Goal: Find contact information: Find contact information

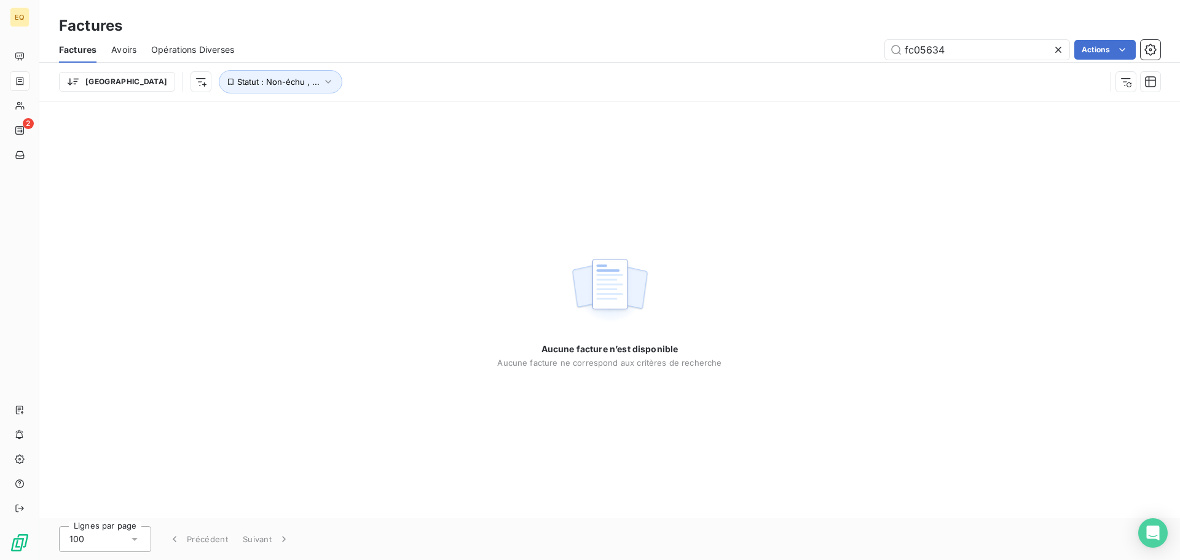
drag, startPoint x: 952, startPoint y: 52, endPoint x: 849, endPoint y: 41, distance: 103.8
click at [870, 45] on div "fc05634 Actions" at bounding box center [704, 50] width 911 height 20
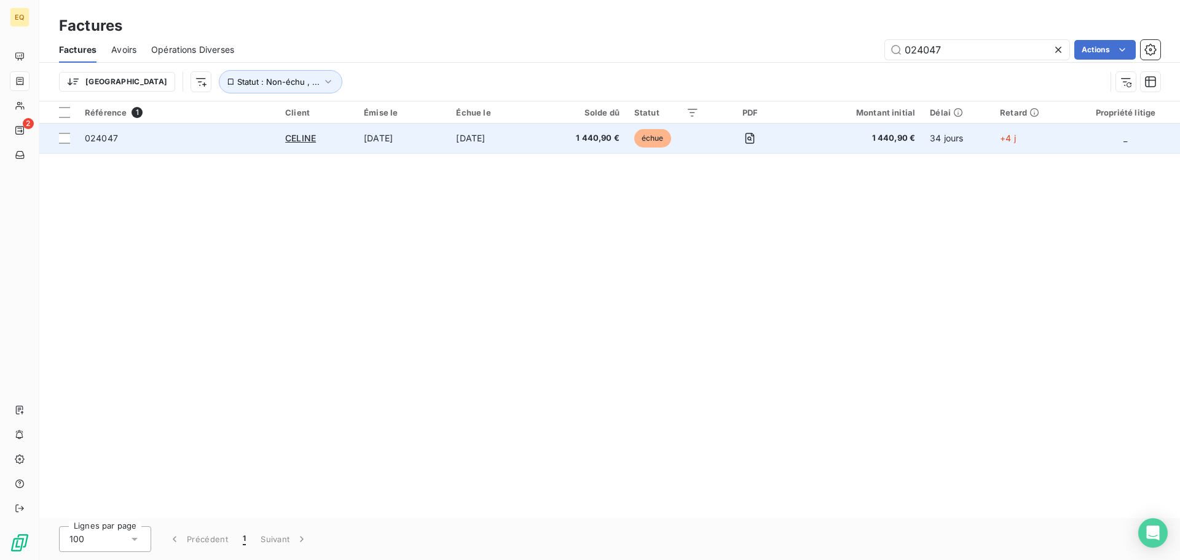
type input "024047"
click at [216, 136] on span "024047" at bounding box center [178, 138] width 186 height 12
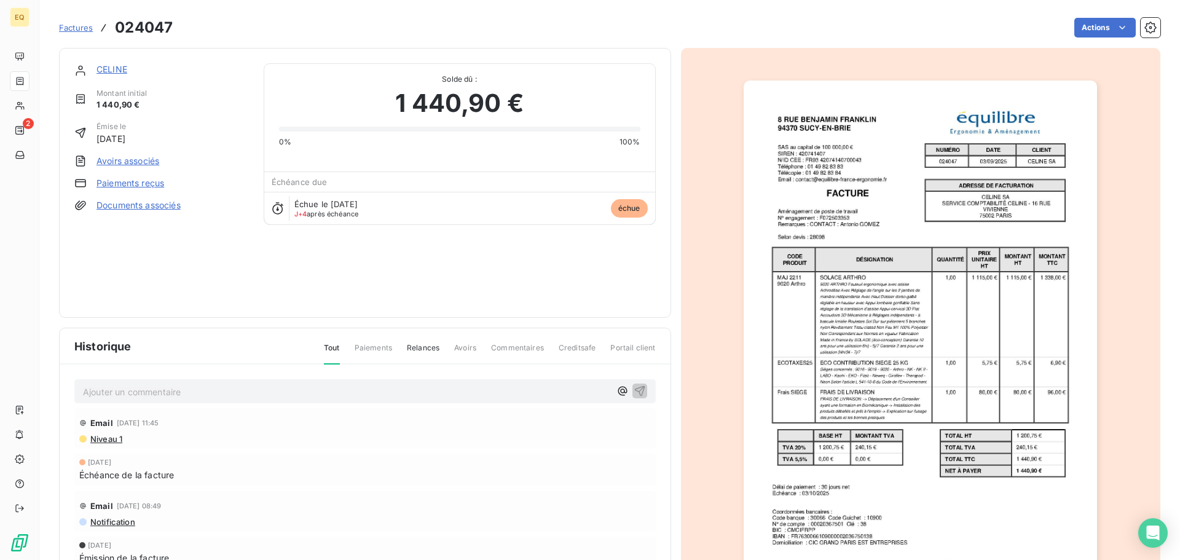
click at [109, 67] on link "CELINE" at bounding box center [111, 69] width 31 height 10
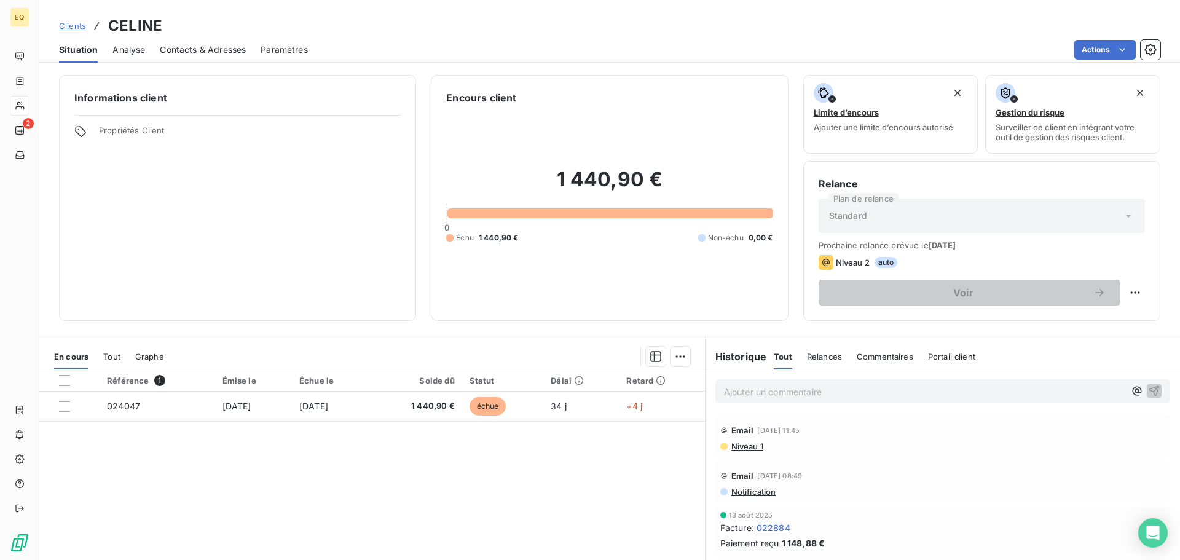
click at [214, 46] on span "Contacts & Adresses" at bounding box center [203, 50] width 86 height 12
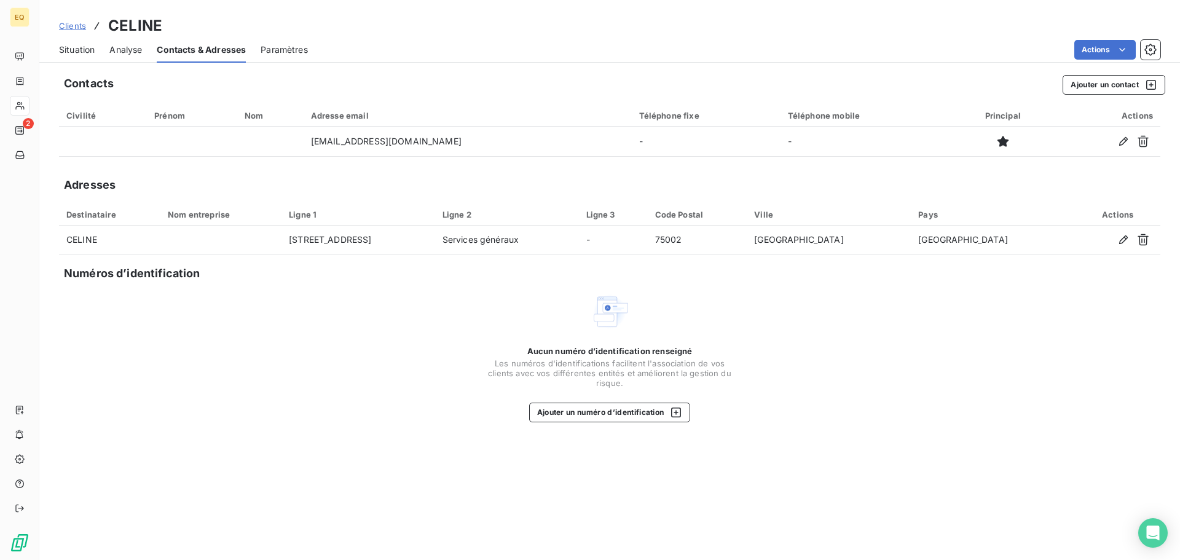
click at [66, 21] on span "Clients" at bounding box center [72, 26] width 27 height 10
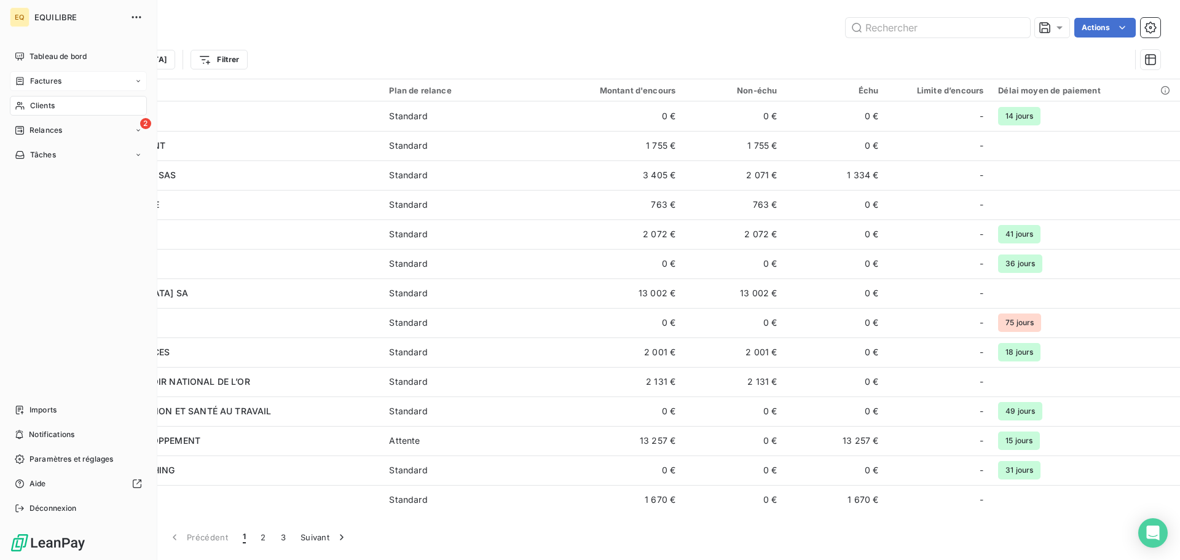
click at [55, 77] on span "Factures" at bounding box center [45, 81] width 31 height 11
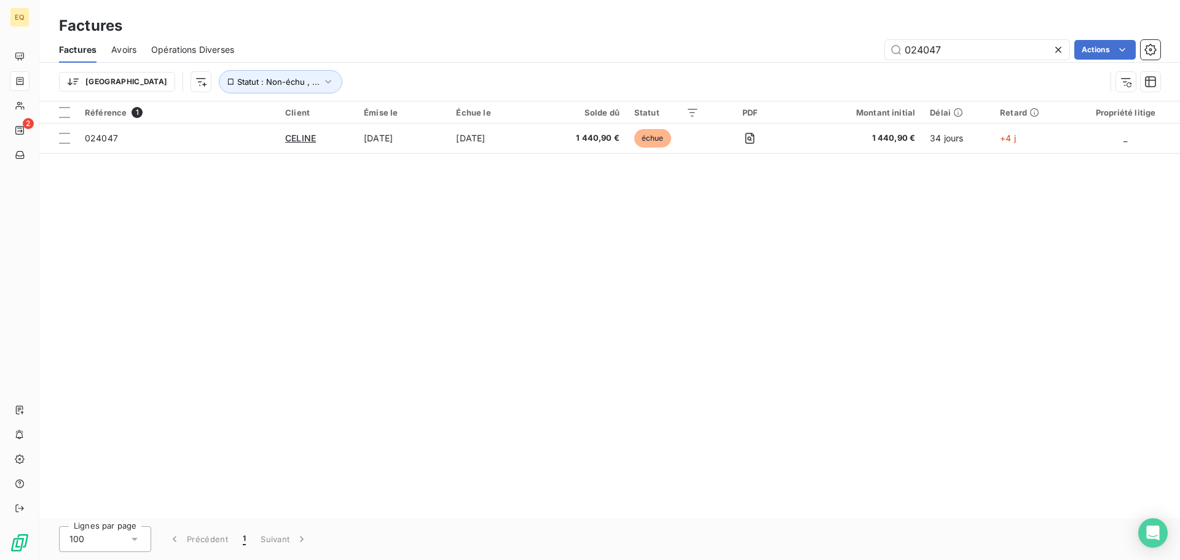
drag, startPoint x: 966, startPoint y: 48, endPoint x: 825, endPoint y: 51, distance: 140.8
click at [853, 48] on div "024047 Actions" at bounding box center [704, 50] width 911 height 20
type input "023653"
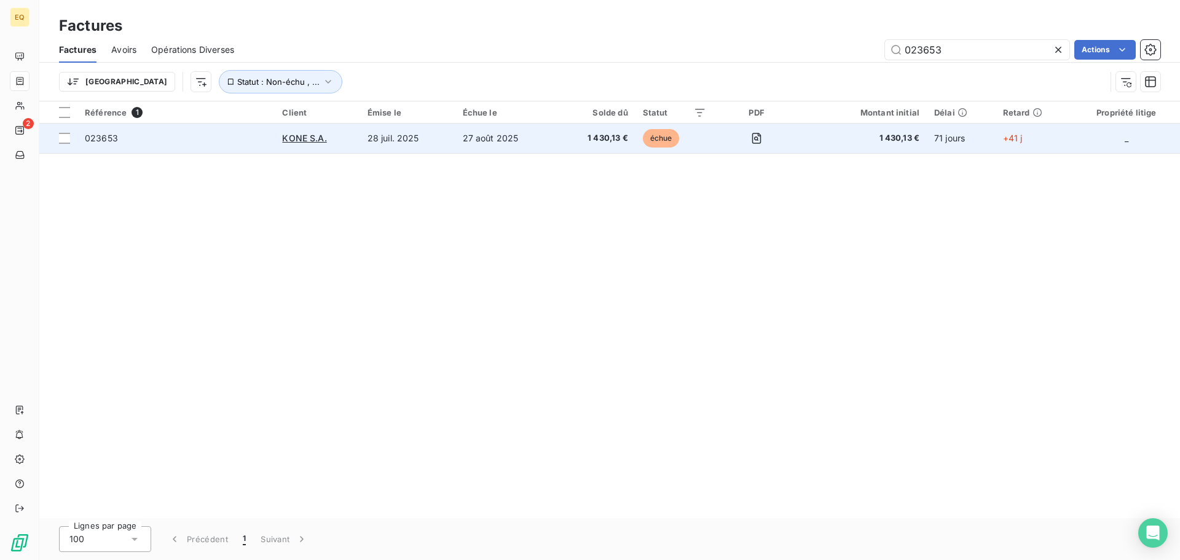
click at [179, 145] on td "023653" at bounding box center [175, 139] width 197 height 30
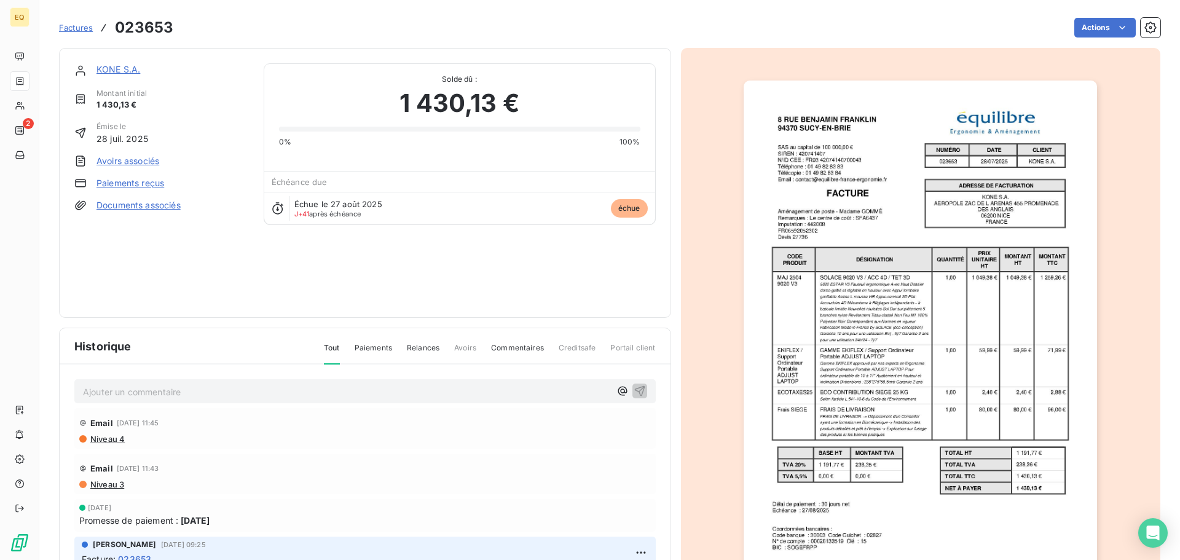
scroll to position [61, 0]
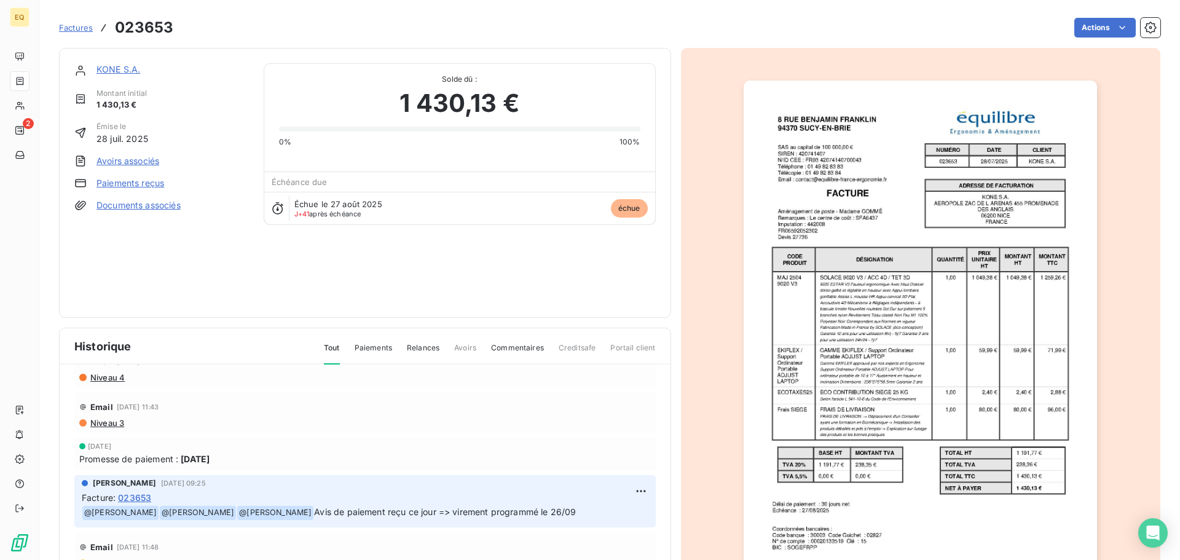
click at [117, 71] on link "KONE S.A." at bounding box center [118, 69] width 44 height 10
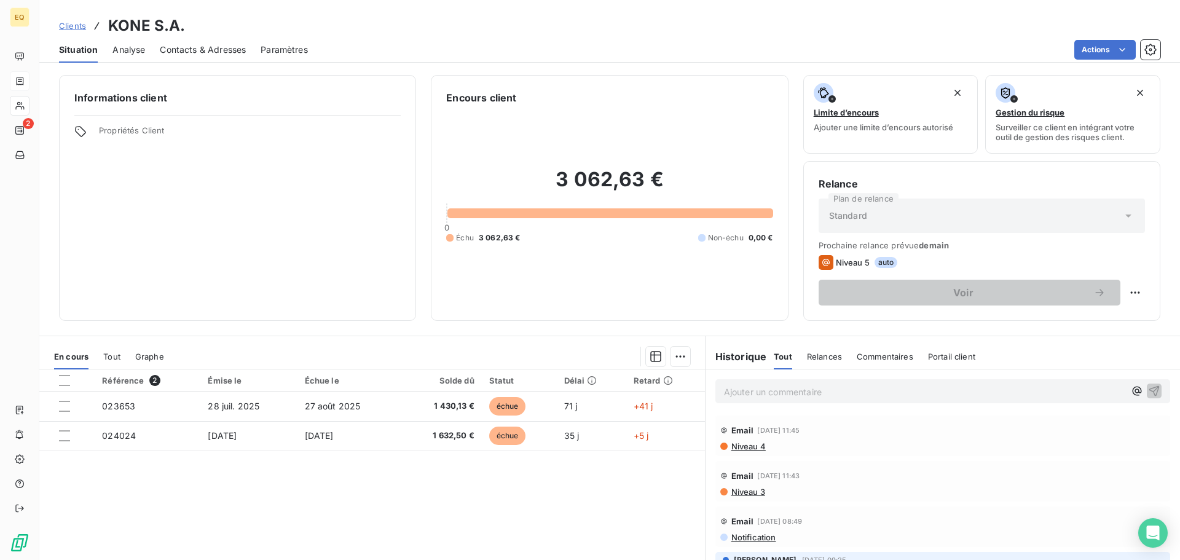
click at [71, 23] on span "Clients" at bounding box center [72, 26] width 27 height 10
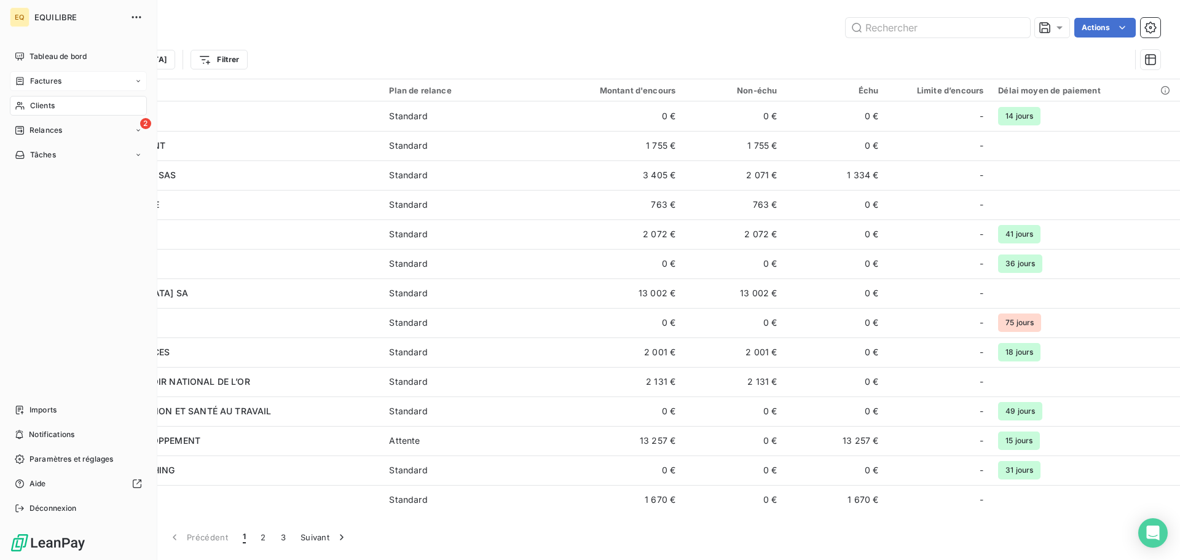
click at [39, 75] on div "Factures" at bounding box center [78, 81] width 137 height 20
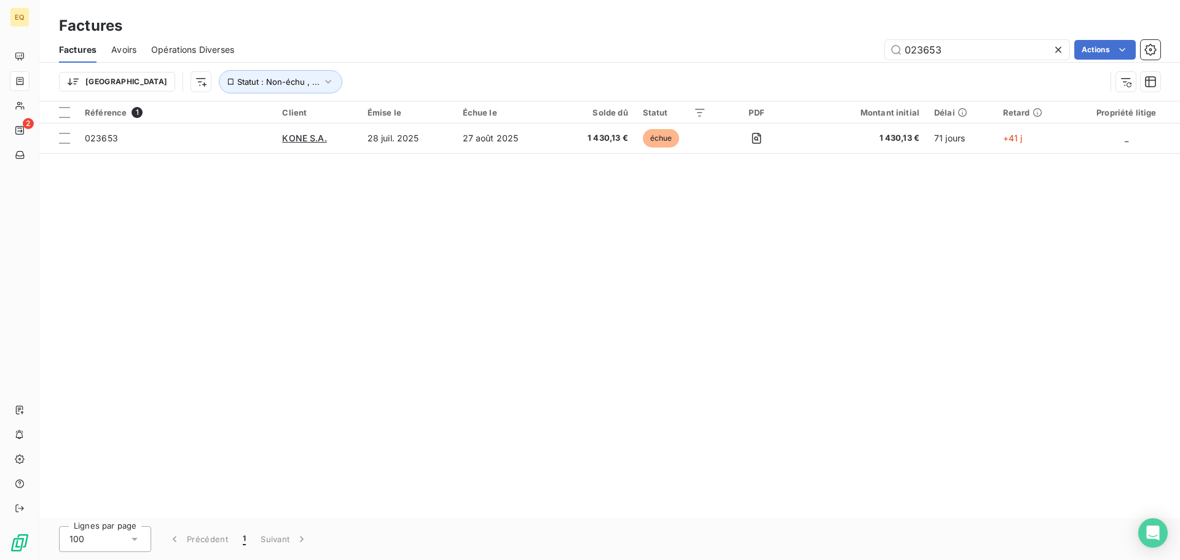
drag, startPoint x: 960, startPoint y: 55, endPoint x: 847, endPoint y: 52, distance: 113.1
click at [847, 52] on div "023653 Actions" at bounding box center [704, 50] width 911 height 20
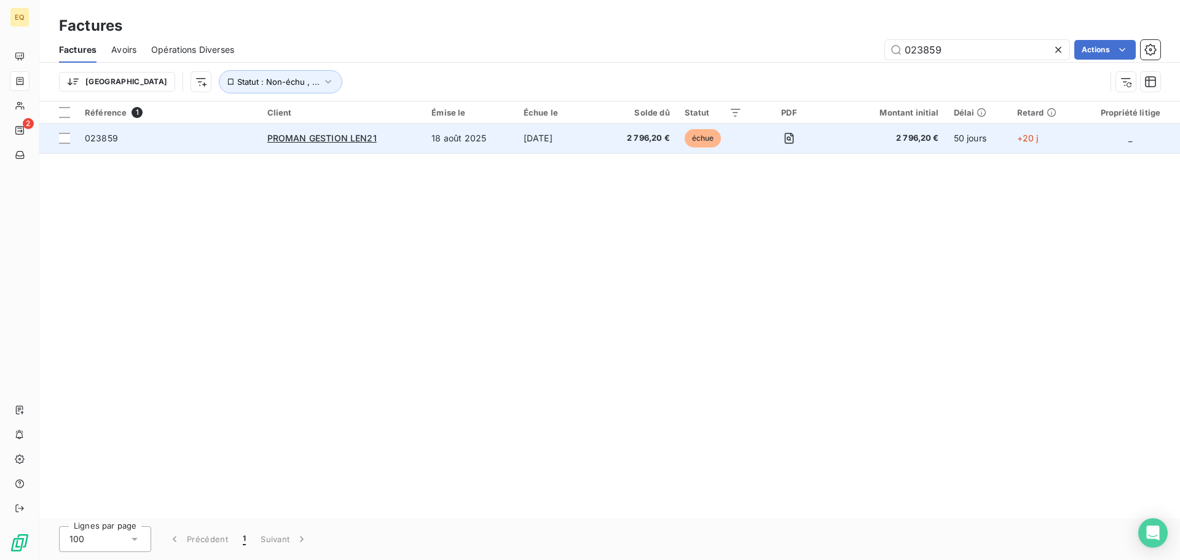
type input "023859"
click at [229, 138] on span "023859" at bounding box center [169, 138] width 168 height 12
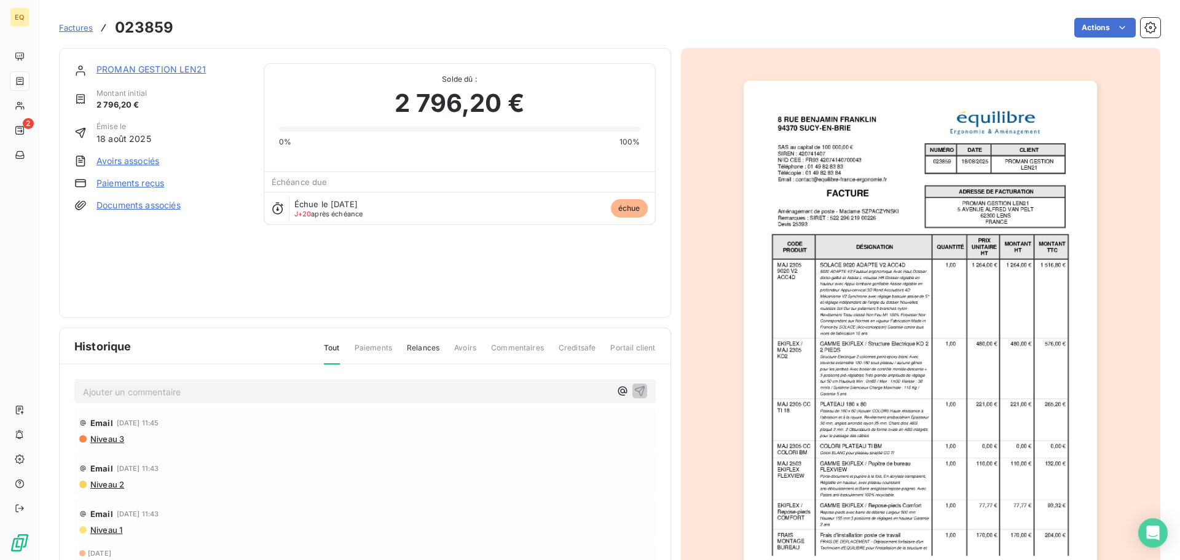
click at [70, 28] on span "Factures" at bounding box center [76, 28] width 34 height 10
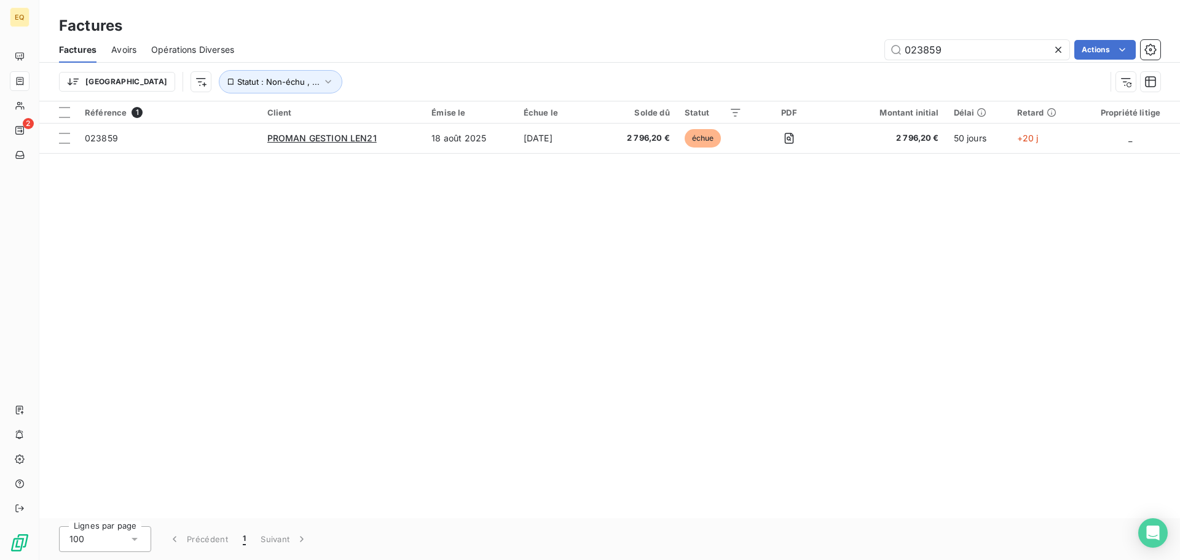
drag, startPoint x: 949, startPoint y: 52, endPoint x: 881, endPoint y: 49, distance: 68.3
click at [881, 47] on div "023859 Actions" at bounding box center [704, 50] width 911 height 20
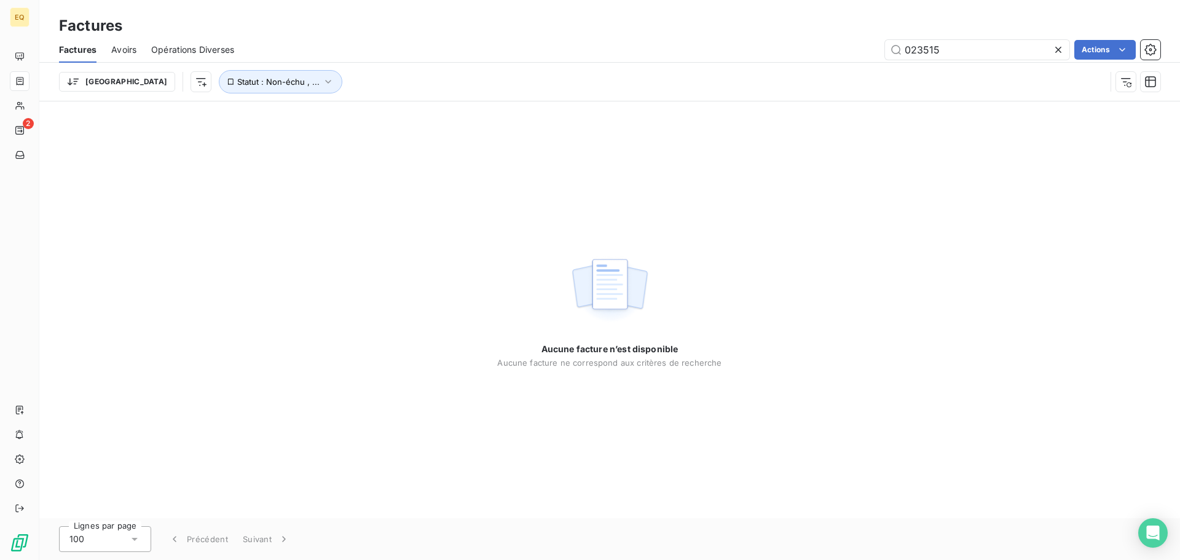
drag, startPoint x: 979, startPoint y: 52, endPoint x: 817, endPoint y: 36, distance: 163.0
click at [817, 36] on div "Factures Factures Avoirs Opérations Diverses 023515 Actions Trier Statut : Non-…" at bounding box center [609, 50] width 1141 height 101
drag, startPoint x: 907, startPoint y: 50, endPoint x: 868, endPoint y: 50, distance: 39.3
click at [868, 51] on div "024055 Actions" at bounding box center [704, 50] width 911 height 20
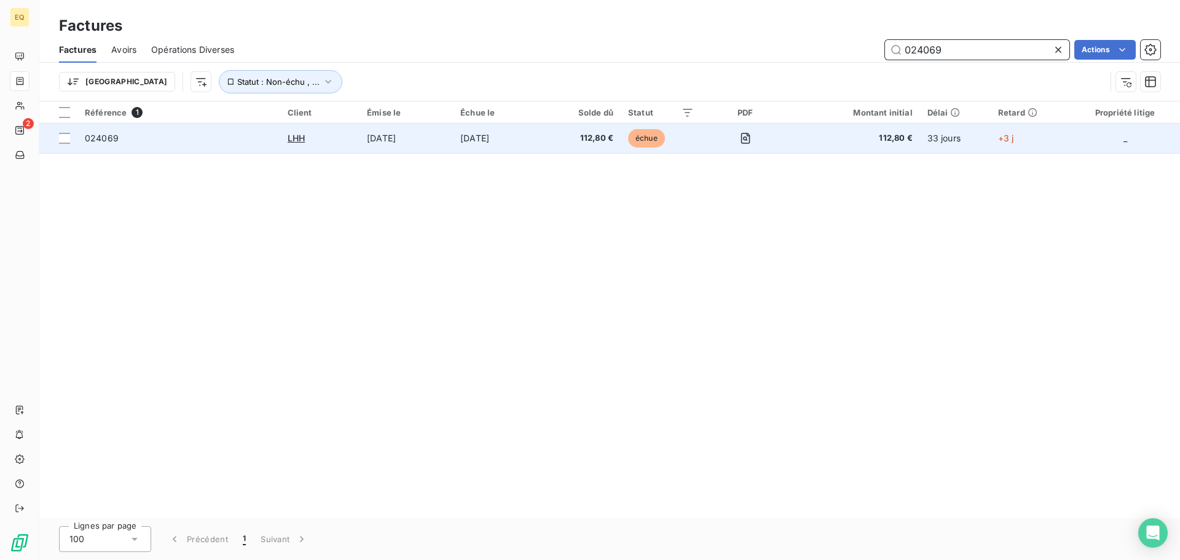
type input "024069"
click at [212, 138] on span "024069" at bounding box center [179, 138] width 188 height 12
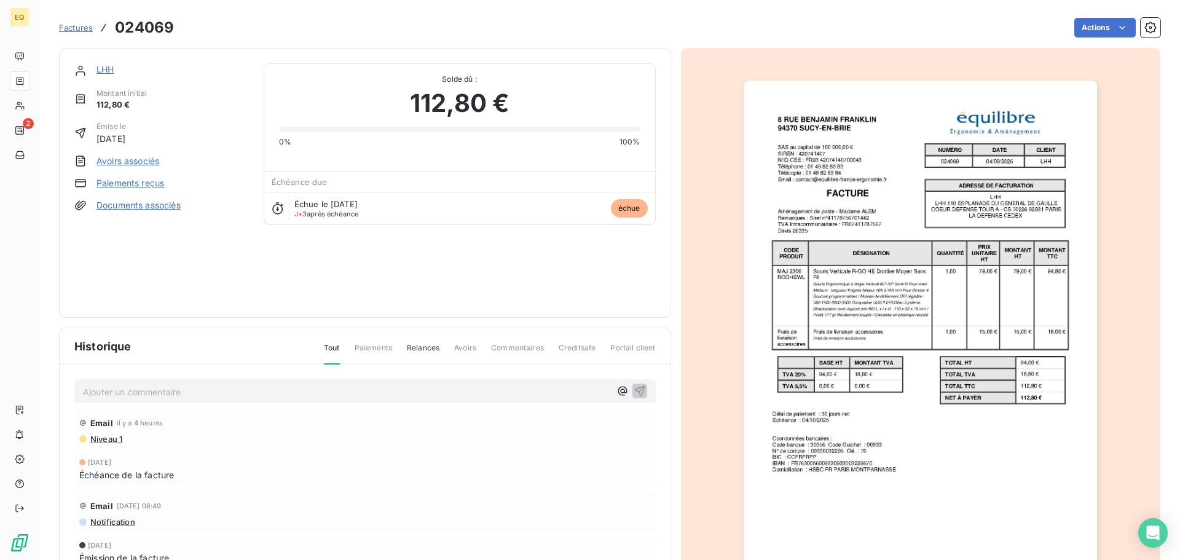
click at [108, 68] on link "LHH" at bounding box center [104, 69] width 17 height 10
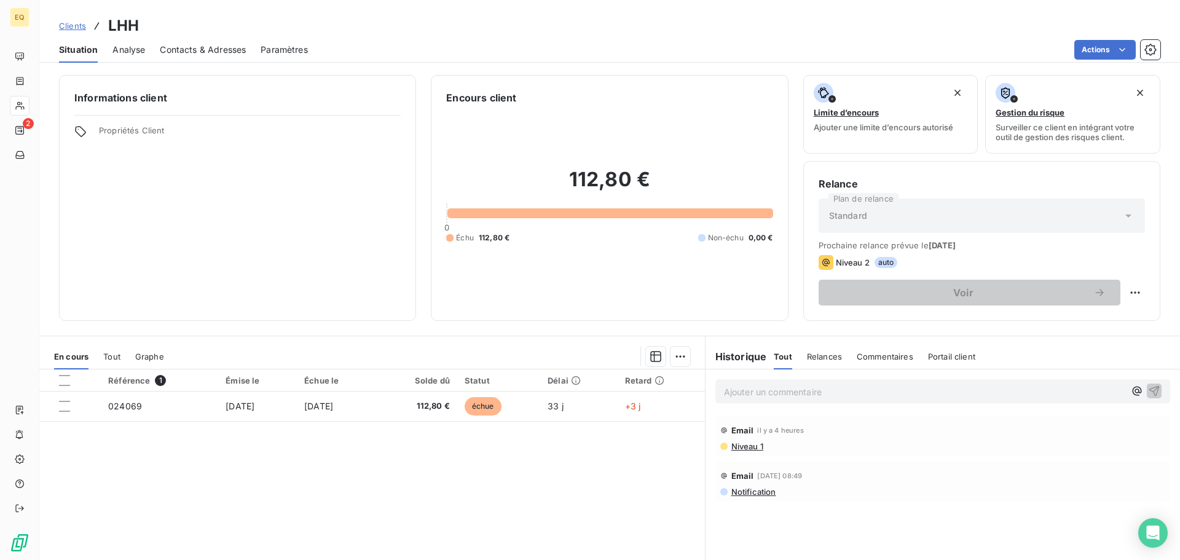
click at [200, 44] on span "Contacts & Adresses" at bounding box center [203, 50] width 86 height 12
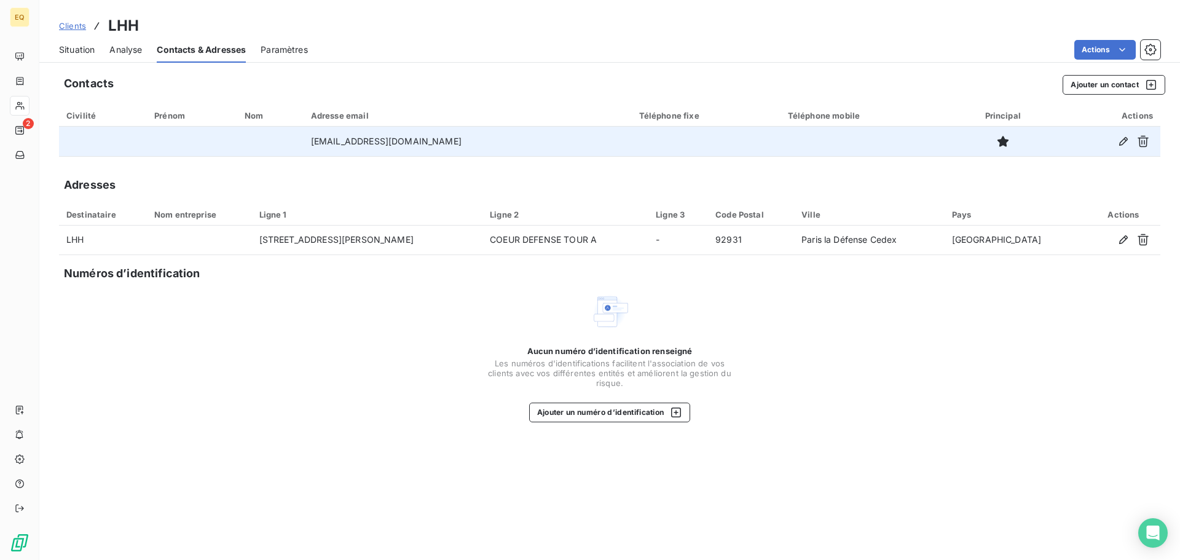
click at [333, 144] on td "[EMAIL_ADDRESS][DOMAIN_NAME]" at bounding box center [468, 142] width 328 height 30
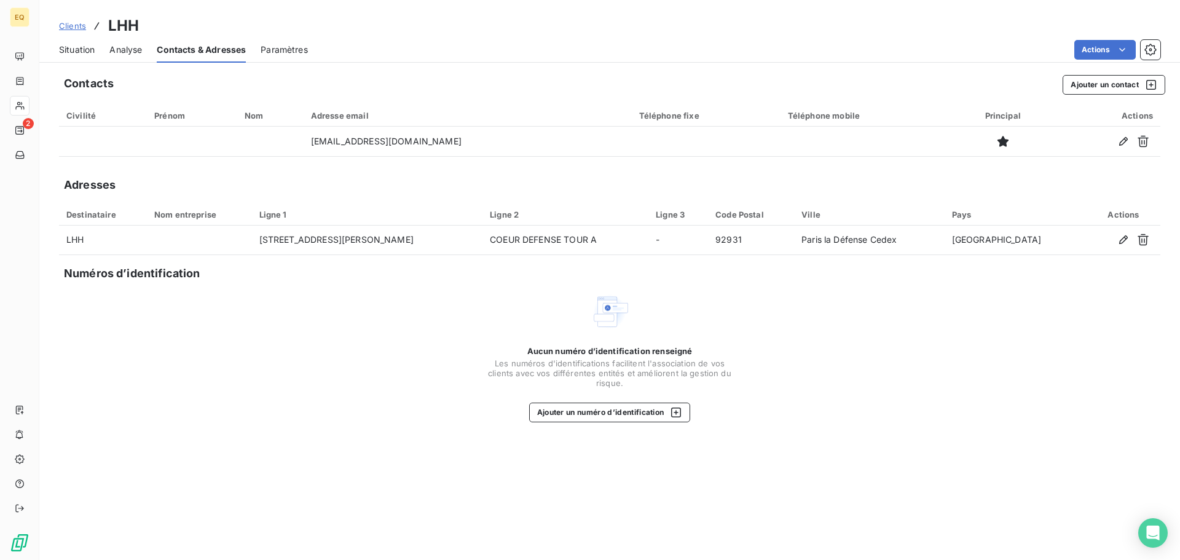
drag, startPoint x: 329, startPoint y: 140, endPoint x: 192, endPoint y: 173, distance: 141.5
click at [192, 175] on div "Contacts Ajouter un contact Civilité Prénom Nom Adresse email Téléphone fixe Té…" at bounding box center [609, 314] width 1141 height 492
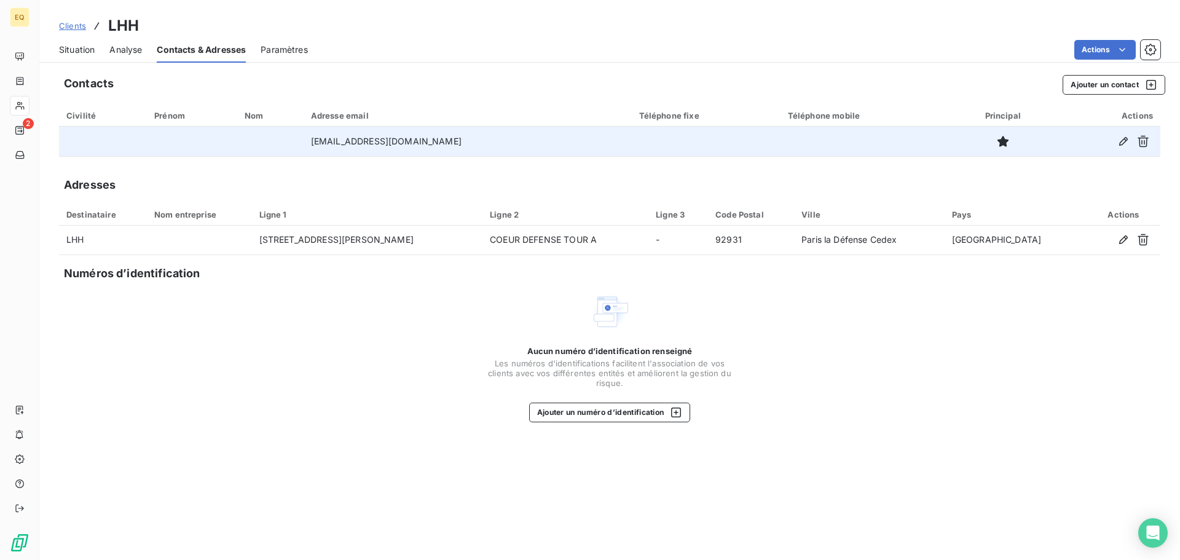
click at [447, 141] on td "[EMAIL_ADDRESS][DOMAIN_NAME]" at bounding box center [468, 142] width 328 height 30
drag, startPoint x: 448, startPoint y: 140, endPoint x: 394, endPoint y: 144, distance: 54.3
click at [394, 144] on td "[EMAIL_ADDRESS][DOMAIN_NAME]" at bounding box center [468, 142] width 328 height 30
copy td "[EMAIL_ADDRESS][DOMAIN_NAME]"
